Goal: Task Accomplishment & Management: Complete application form

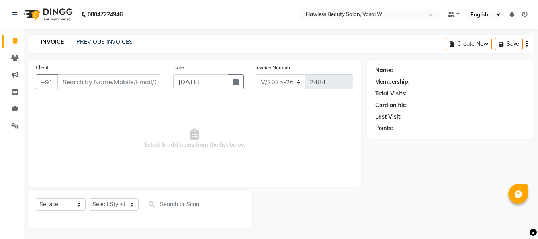
select select "8090"
select select "service"
click at [96, 76] on input "Client" at bounding box center [109, 80] width 104 height 15
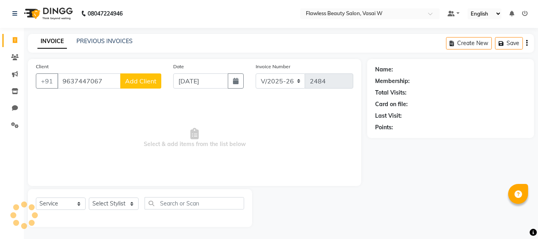
type input "9637447067"
click at [129, 82] on span "Add Client" at bounding box center [140, 81] width 31 height 8
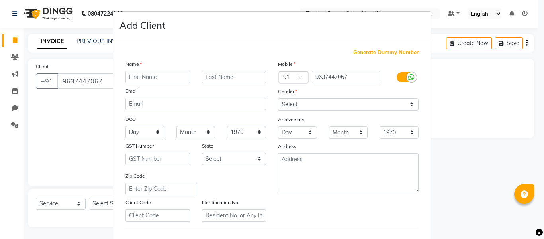
click at [135, 79] on input "text" at bounding box center [157, 77] width 65 height 12
type input "pallavi"
click at [206, 82] on input "text" at bounding box center [234, 77] width 65 height 12
type input "misquitta"
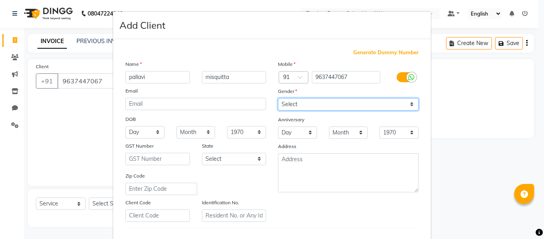
click at [296, 104] on select "Select [DEMOGRAPHIC_DATA] [DEMOGRAPHIC_DATA] Other Prefer Not To Say" at bounding box center [348, 104] width 141 height 12
select select "[DEMOGRAPHIC_DATA]"
click at [278, 98] on select "Select [DEMOGRAPHIC_DATA] [DEMOGRAPHIC_DATA] Other Prefer Not To Say" at bounding box center [348, 104] width 141 height 12
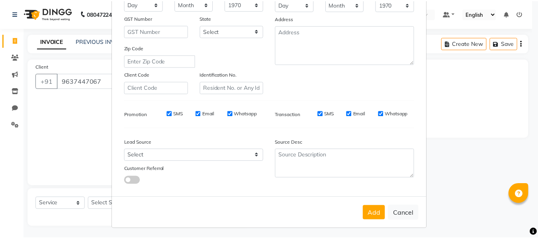
scroll to position [129, 0]
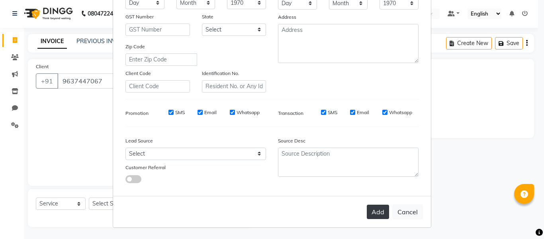
click at [369, 212] on button "Add" at bounding box center [378, 211] width 22 height 14
type input "96******67"
select select
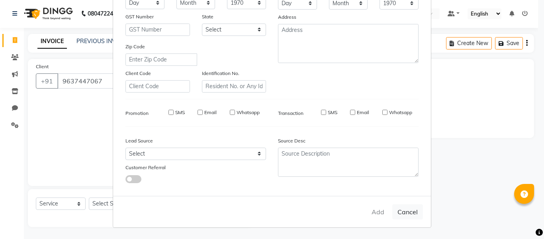
select select
checkbox input "false"
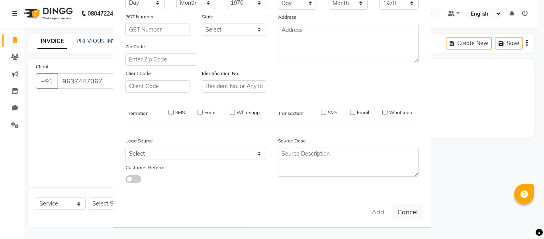
checkbox input "false"
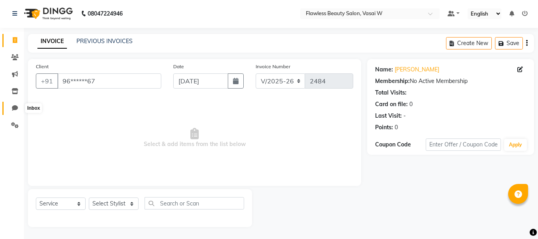
click at [15, 106] on icon at bounding box center [15, 108] width 6 height 6
select select "100"
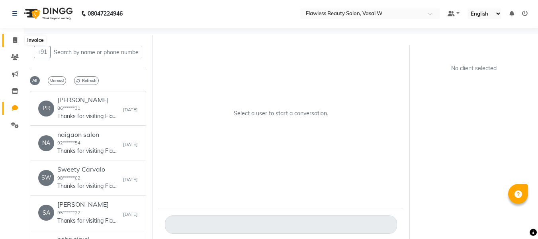
click at [14, 42] on icon at bounding box center [15, 40] width 4 height 6
select select "8090"
select select "service"
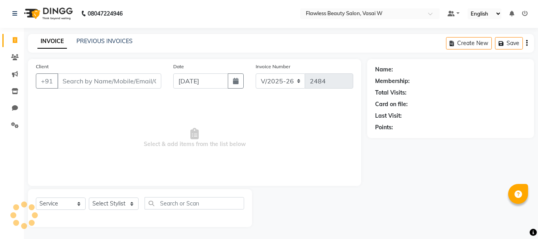
click at [65, 79] on input "Client" at bounding box center [109, 80] width 104 height 15
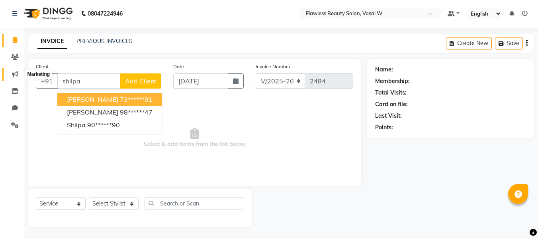
type input "shilpa"
click at [14, 73] on icon at bounding box center [15, 74] width 6 height 6
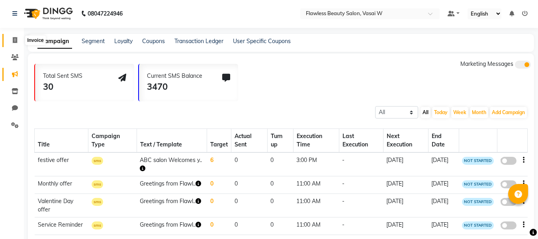
click at [15, 39] on icon at bounding box center [15, 40] width 4 height 6
select select "8090"
select select "service"
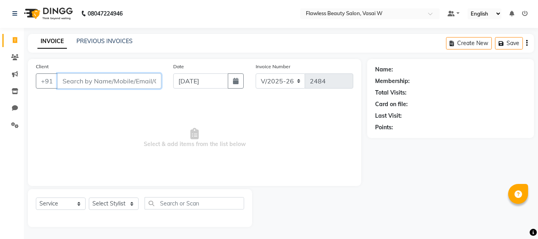
click at [76, 78] on input "Client" at bounding box center [109, 80] width 104 height 15
type input "nove"
